Goal: Information Seeking & Learning: Understand process/instructions

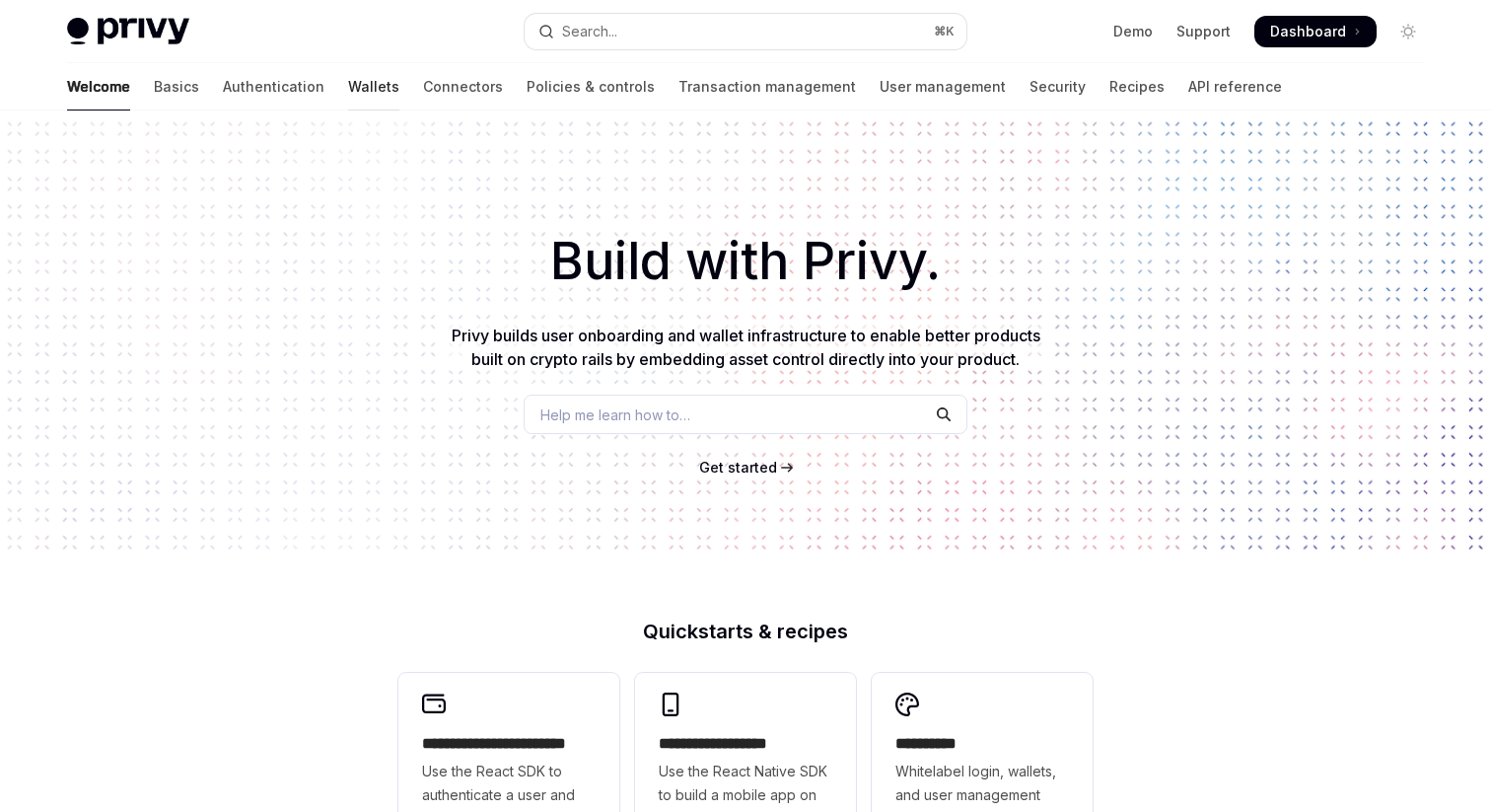
click at [348, 68] on link "Wallets" at bounding box center [374, 87] width 52 height 48
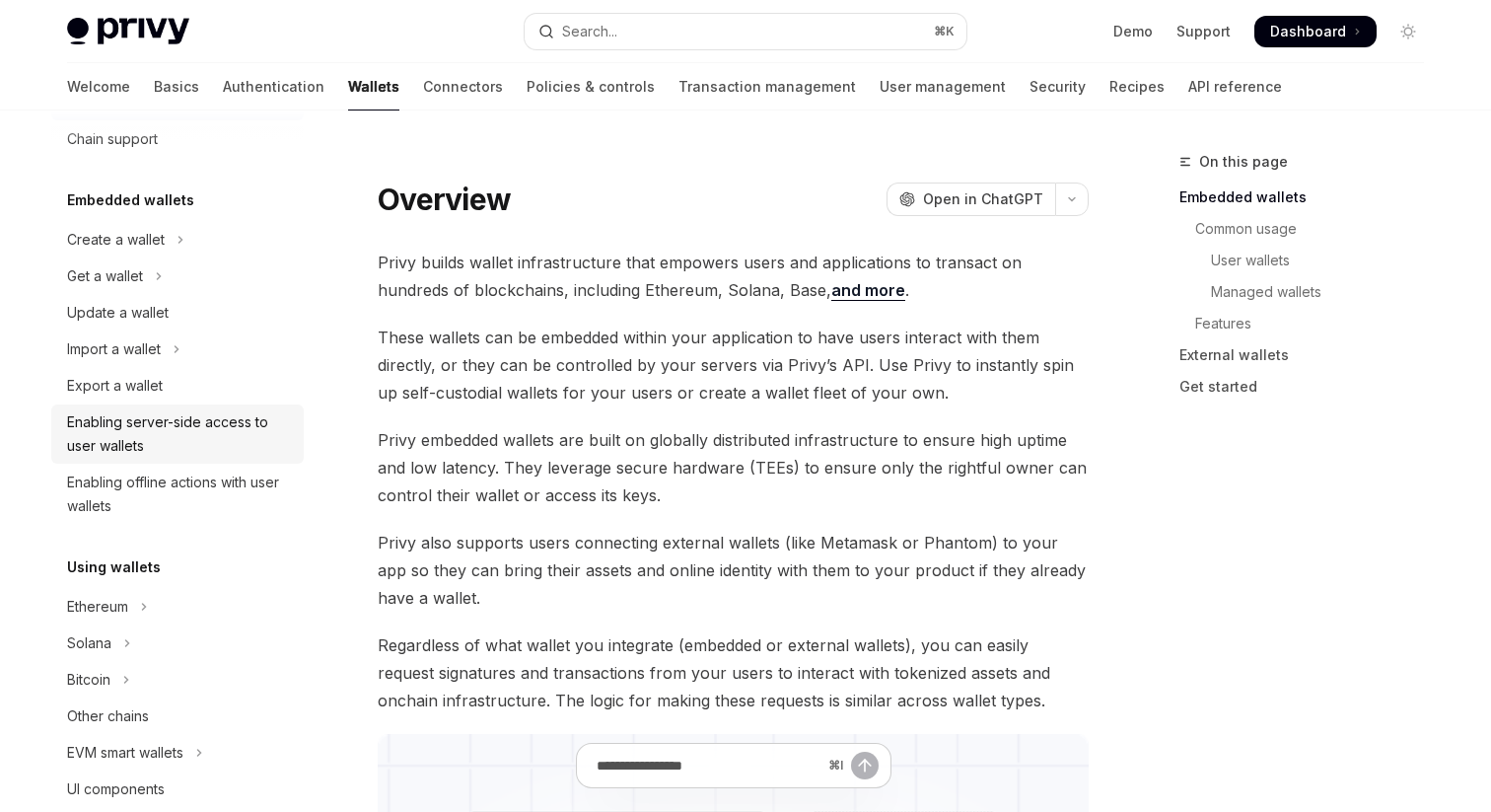
scroll to position [68, 0]
click at [144, 592] on button "Ethereum" at bounding box center [178, 606] width 253 height 36
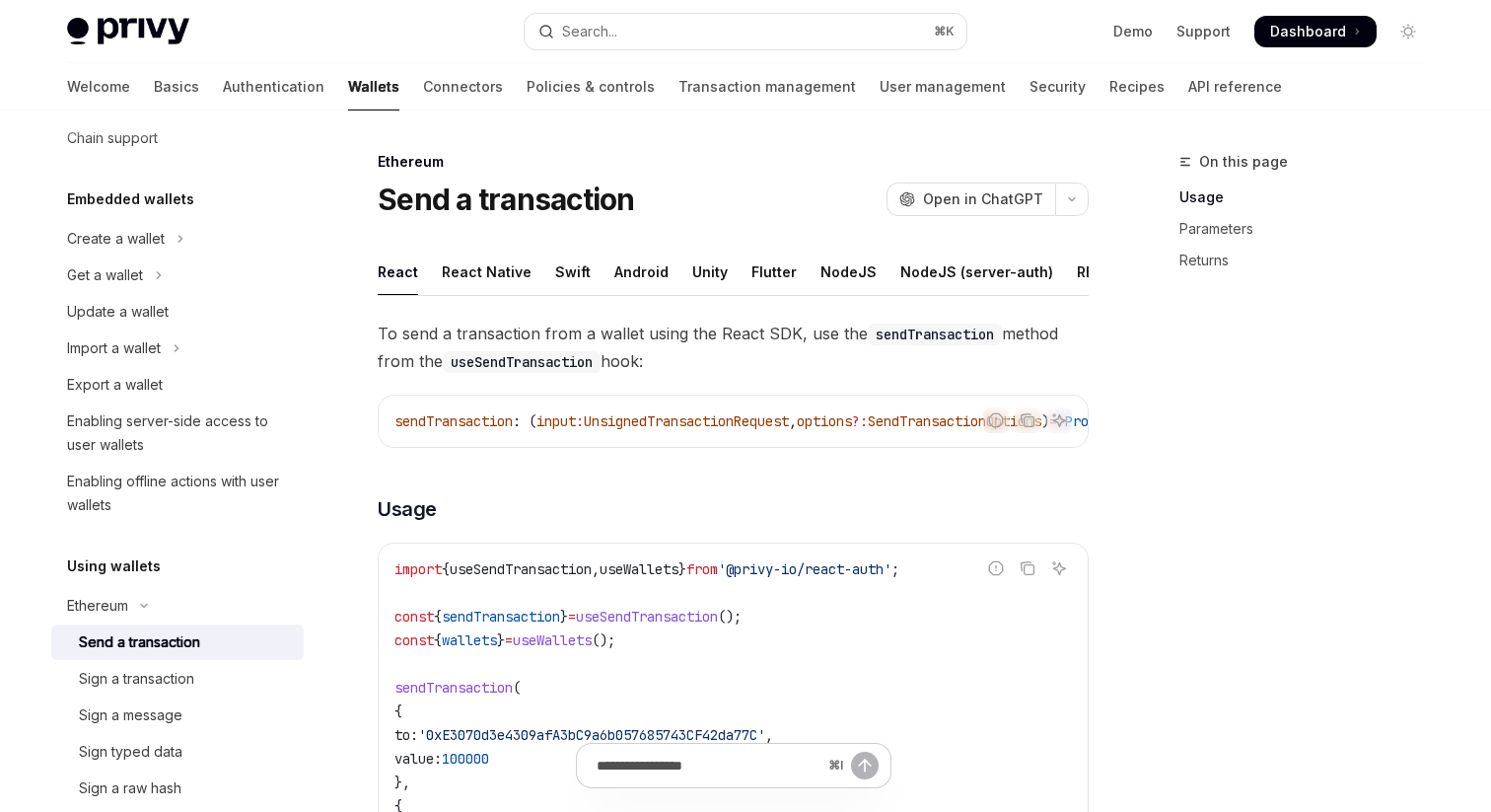
click at [151, 642] on div "Send a transaction" at bounding box center [139, 642] width 121 height 24
type textarea "*"
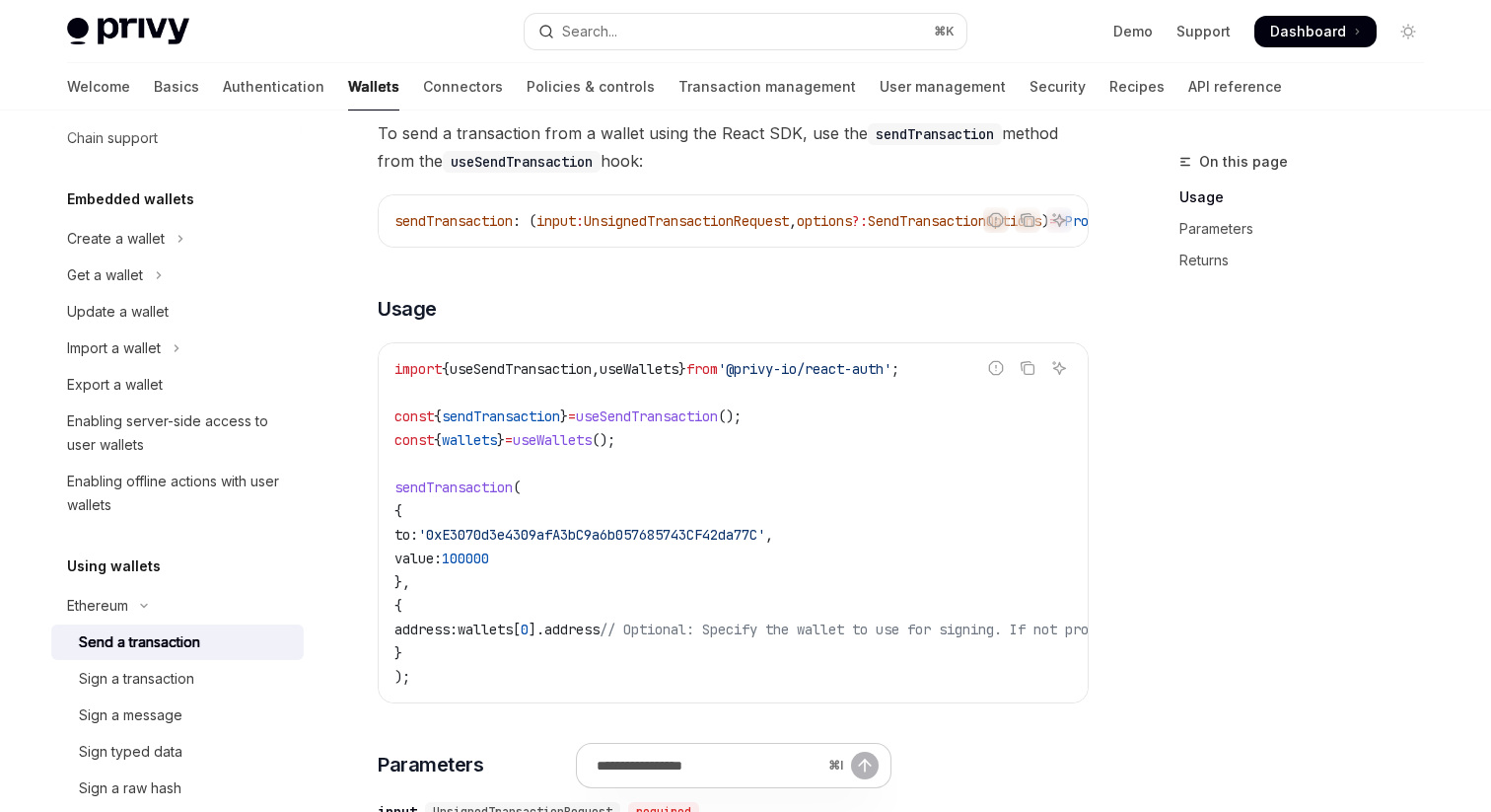
scroll to position [240, 0]
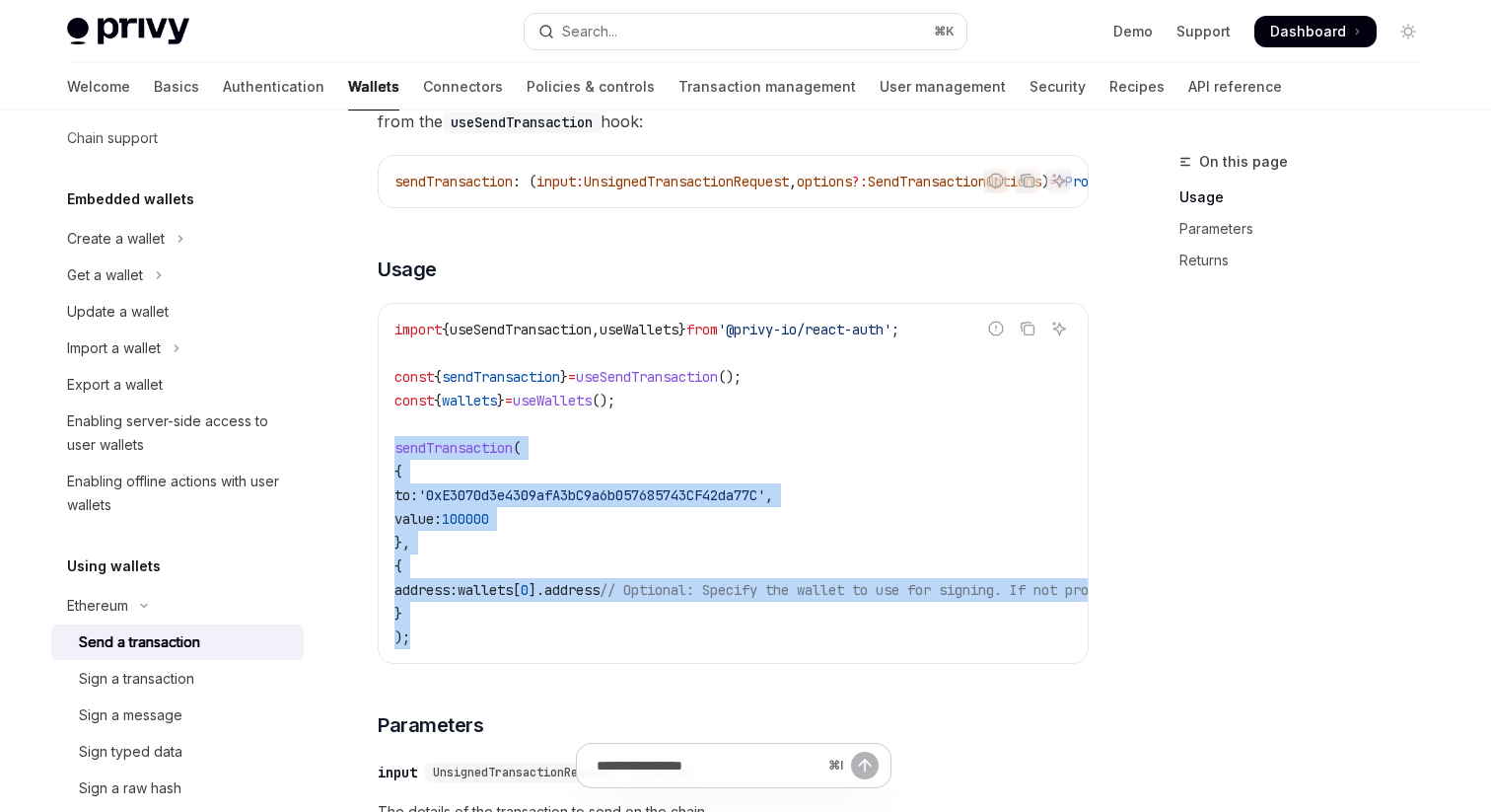
drag, startPoint x: 395, startPoint y: 453, endPoint x: 464, endPoint y: 645, distance: 204.0
click at [464, 645] on code "import { useSendTransaction , useWallets } from '@privy-io/react-auth' ; const …" at bounding box center [911, 483] width 1034 height 331
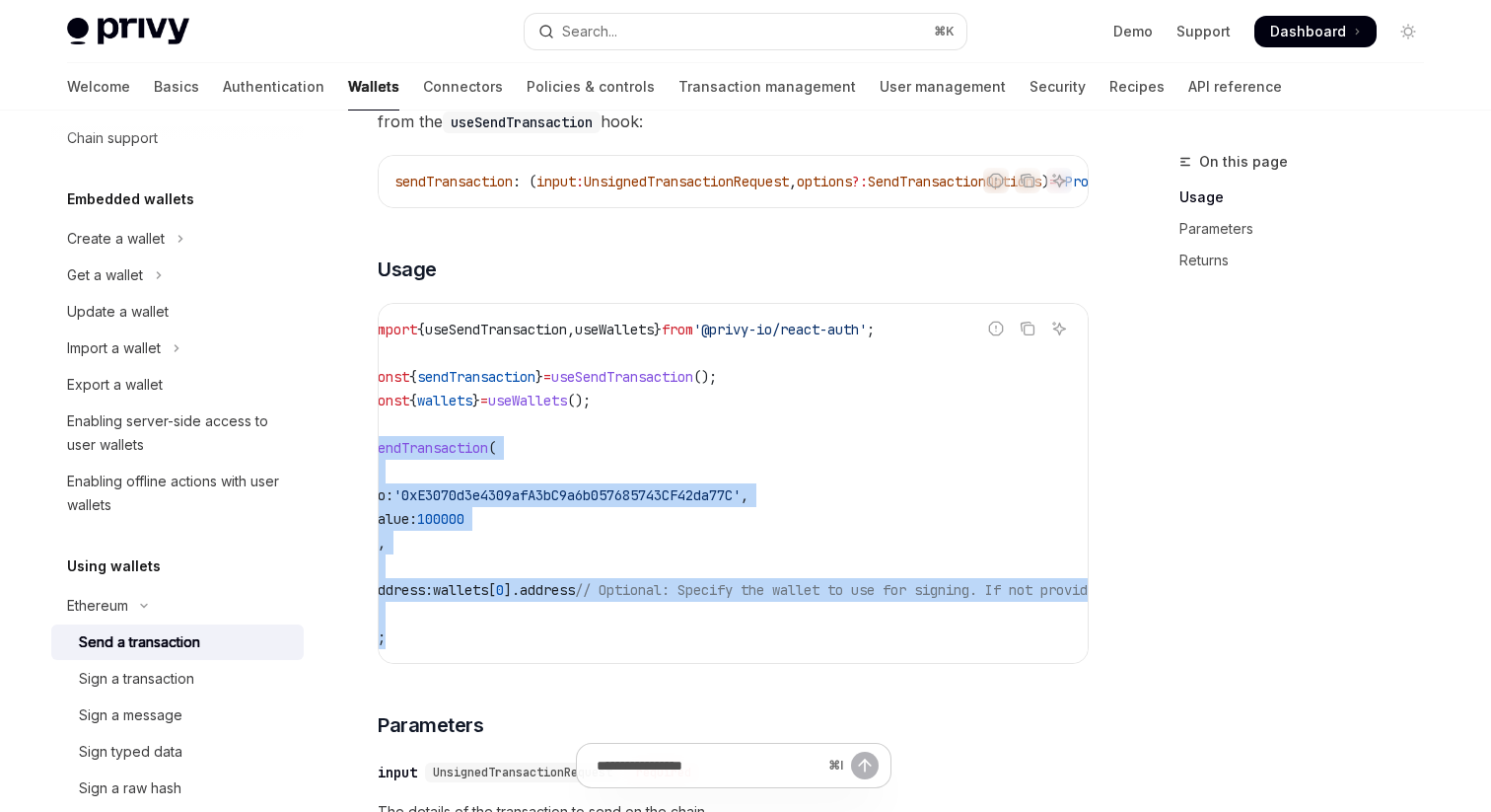
scroll to position [0, 0]
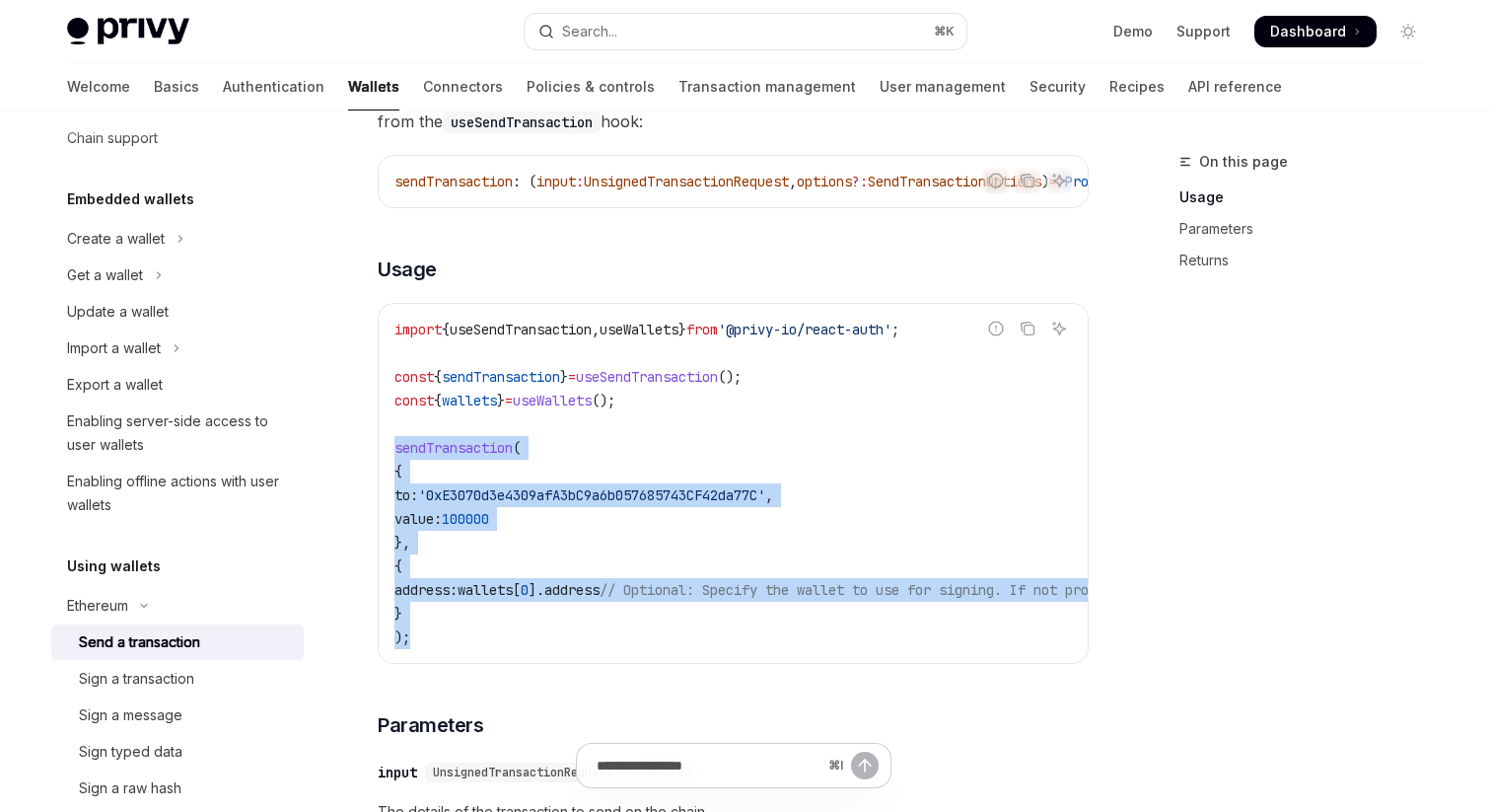
click at [565, 615] on code "import { useSendTransaction , useWallets } from '@privy-io/react-auth' ; const …" at bounding box center [911, 483] width 1034 height 331
drag, startPoint x: 394, startPoint y: 456, endPoint x: 440, endPoint y: 656, distance: 205.2
click at [440, 649] on code "import { useSendTransaction , useWallets } from '@privy-io/react-auth' ; const …" at bounding box center [911, 483] width 1034 height 331
copy code "sendTransaction ( { to: '0xE3070d3e4309afA3bC9a6b057685743CF42da77C' , value: 1…"
